Goal: Transaction & Acquisition: Purchase product/service

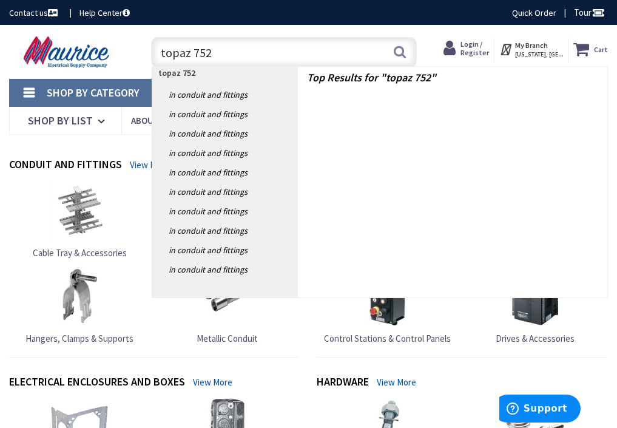
type input "topaz 752I"
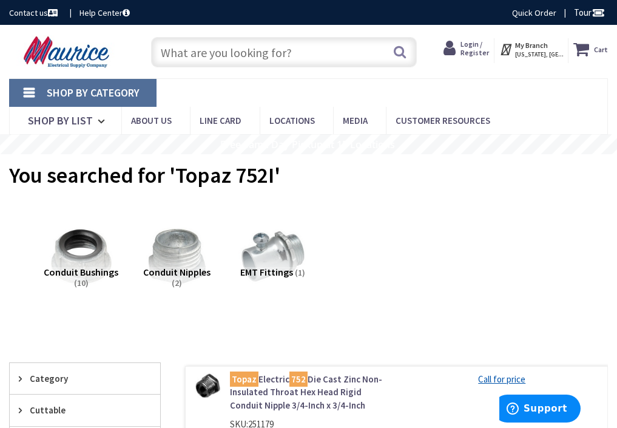
click at [317, 378] on link "Topaz Electric 752 Die Cast Zinc Non-Insulated Throat Hex Head Rigid Conduit Ni…" at bounding box center [309, 391] width 158 height 39
